Goal: Task Accomplishment & Management: Manage account settings

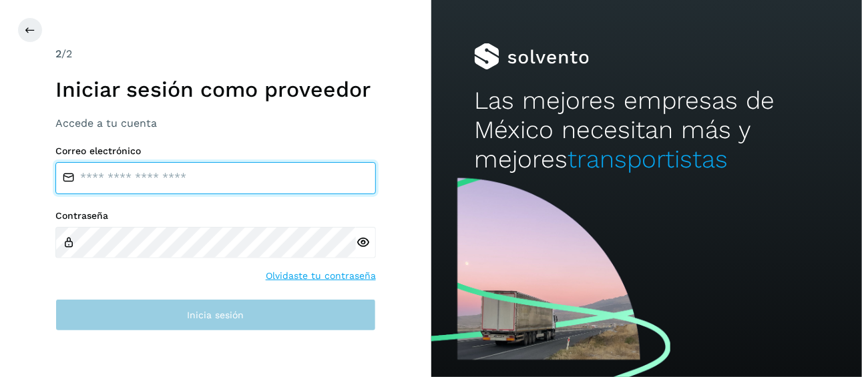
type input "**********"
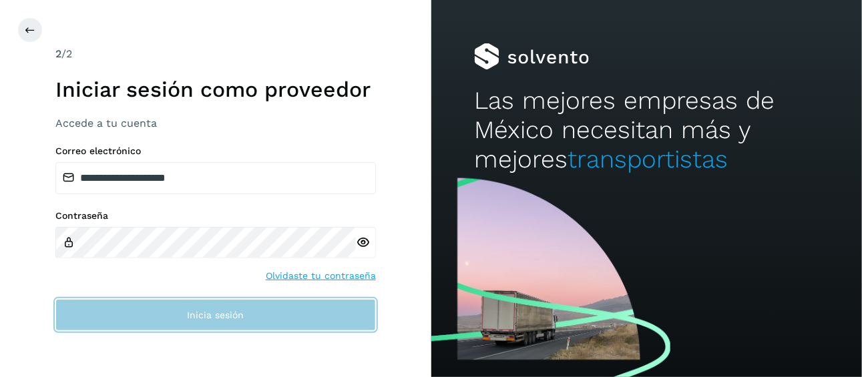
click at [306, 317] on button "Inicia sesión" at bounding box center [215, 315] width 321 height 32
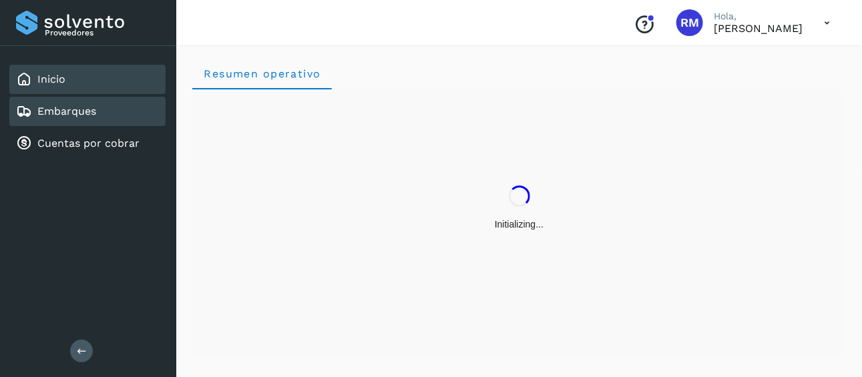
click at [106, 119] on div "Embarques" at bounding box center [87, 111] width 156 height 29
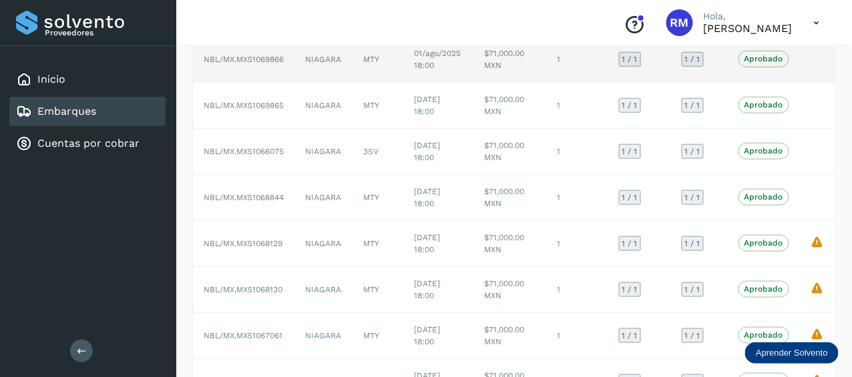
scroll to position [315, 0]
